Goal: Task Accomplishment & Management: Use online tool/utility

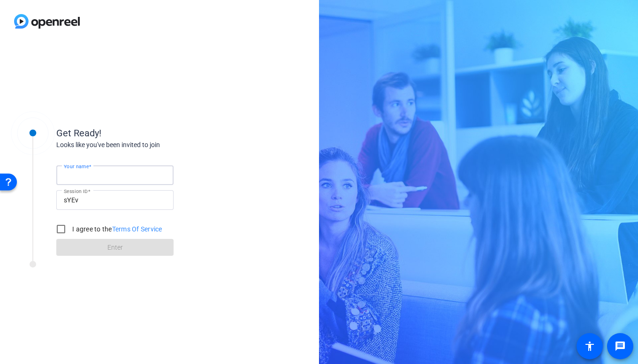
click at [109, 179] on input "Your name" at bounding box center [115, 175] width 102 height 11
type input "D"
type input "[PERSON_NAME]"
click at [60, 233] on input "I agree to the Terms Of Service" at bounding box center [61, 229] width 19 height 19
checkbox input "true"
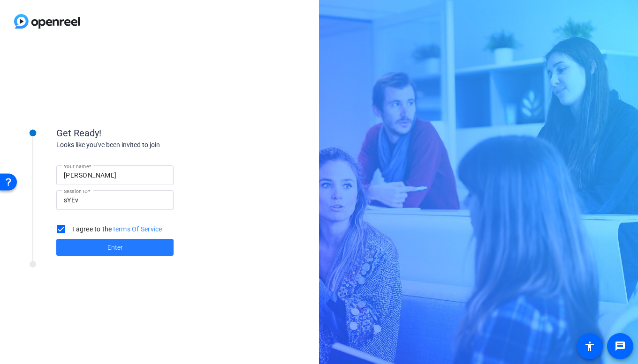
click at [93, 248] on span at bounding box center [114, 247] width 117 height 23
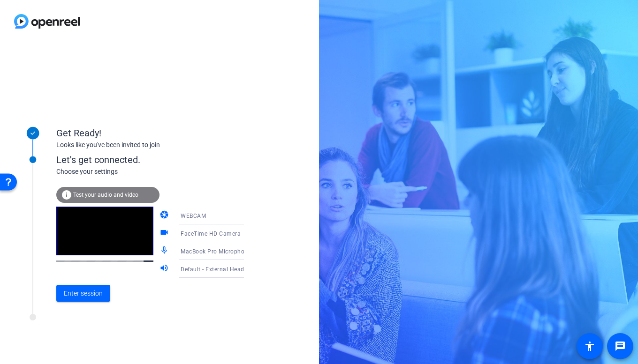
click at [248, 251] on icon at bounding box center [253, 251] width 11 height 11
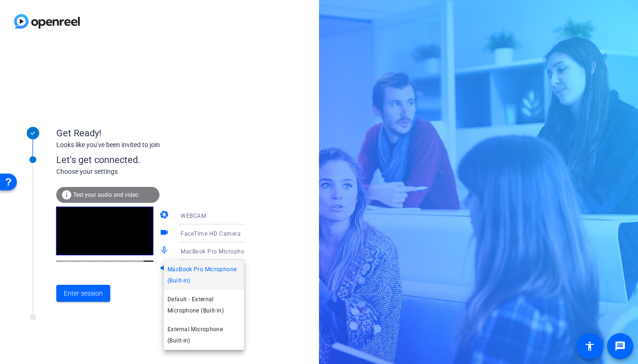
click at [196, 303] on span "Default - External Microphone (Built-in)" at bounding box center [203, 305] width 73 height 23
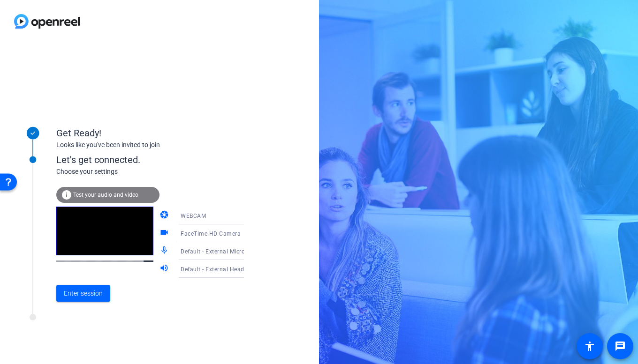
click at [204, 268] on span "Default - External Headphones (Built-in)" at bounding box center [235, 269] width 109 height 8
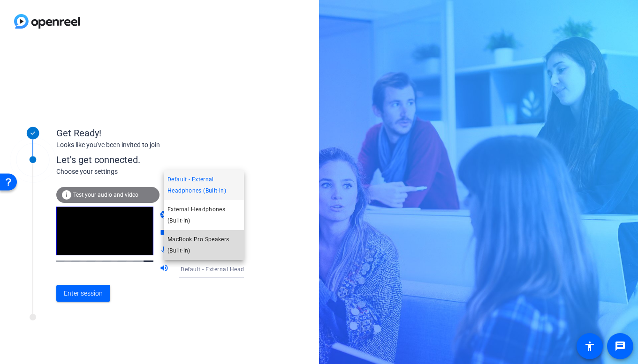
click at [199, 243] on span "MacBook Pro Speakers (Built-in)" at bounding box center [203, 245] width 73 height 23
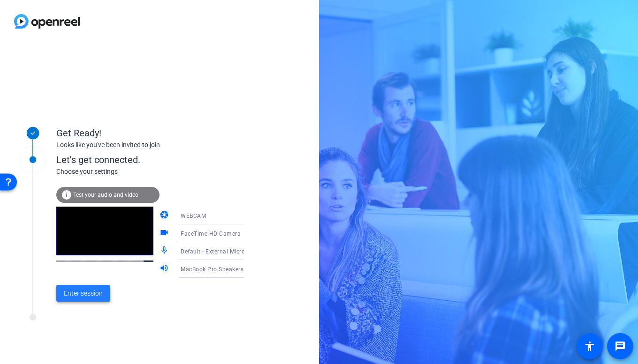
click at [83, 294] on span "Enter session" at bounding box center [83, 294] width 39 height 10
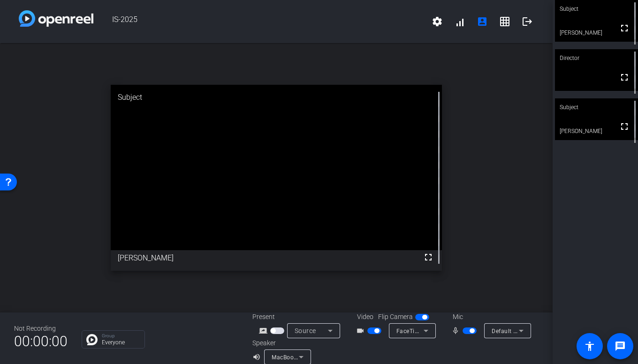
scroll to position [11, 0]
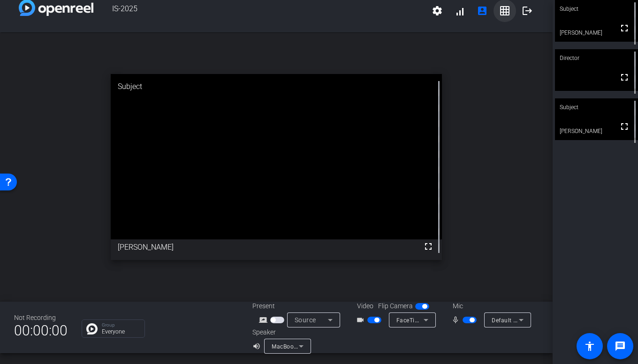
click at [504, 10] on mat-icon "grid_on" at bounding box center [504, 10] width 11 height 11
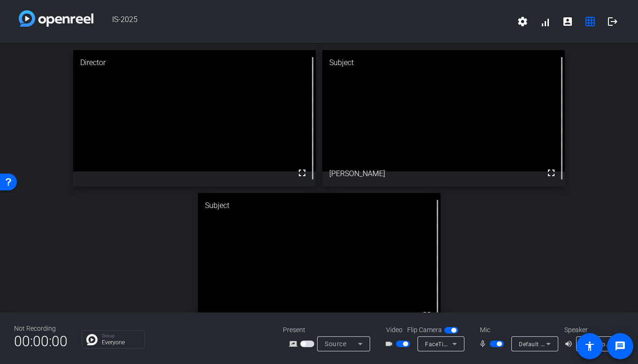
scroll to position [23, 0]
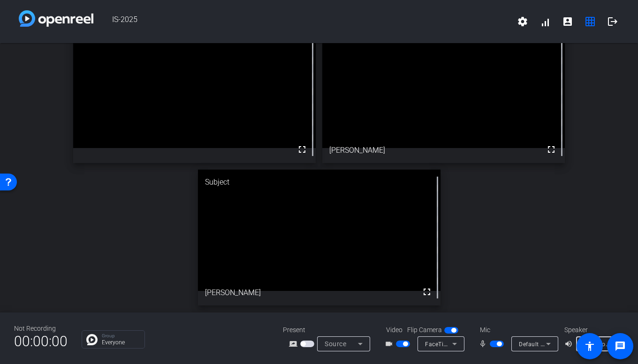
click at [604, 339] on div "MacBook Pro Speakers (Built-in)" at bounding box center [596, 345] width 27 height 12
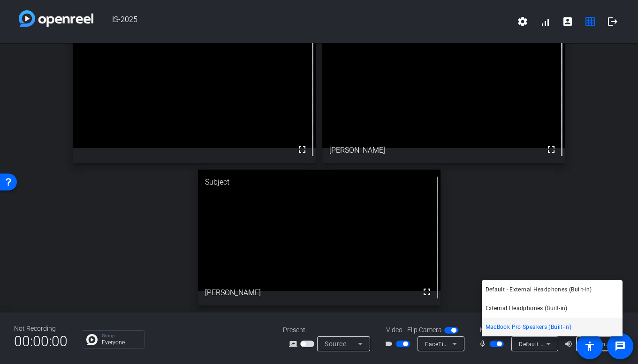
click at [520, 327] on span "MacBook Pro Speakers (Built-in)" at bounding box center [528, 327] width 86 height 11
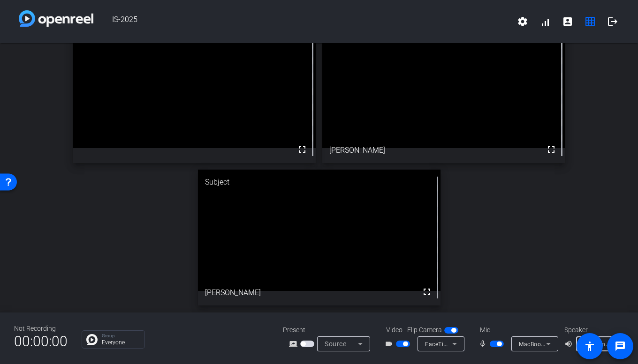
click at [604, 341] on span "MacBook Pro Speakers (Built-in)" at bounding box center [627, 344] width 88 height 8
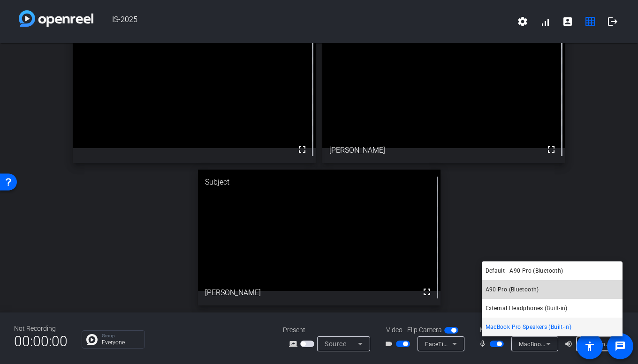
click at [522, 291] on span "A90 Pro (Bluetooth)" at bounding box center [511, 289] width 53 height 11
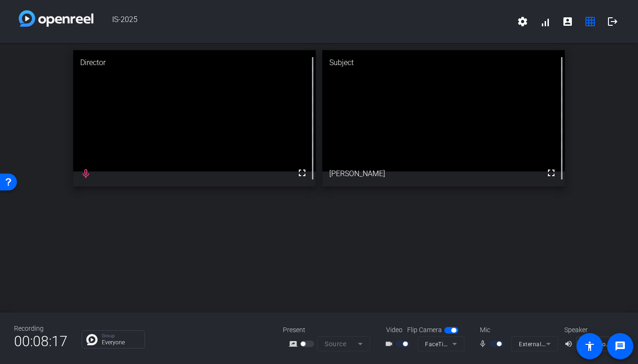
scroll to position [0, 0]
